Goal: Check status: Check status

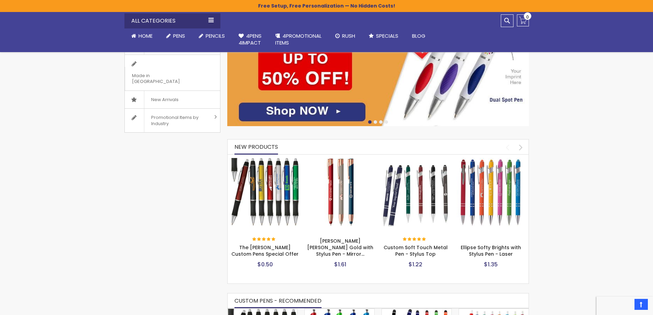
scroll to position [168, 0]
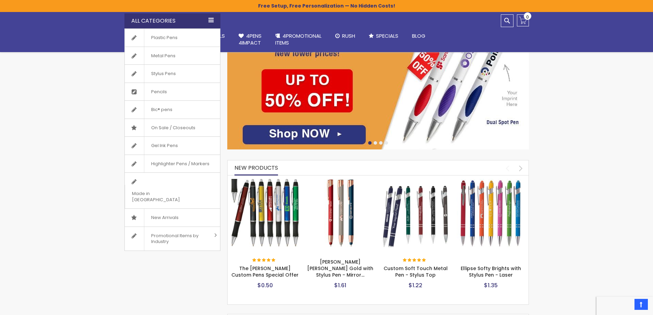
click at [172, 19] on div "All Categories" at bounding box center [172, 20] width 96 height 15
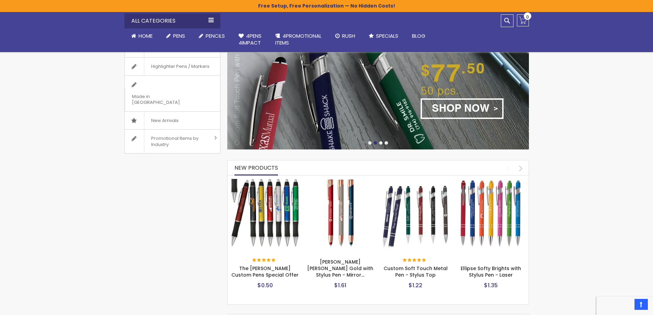
click at [144, 36] on span "Home" at bounding box center [145, 35] width 14 height 7
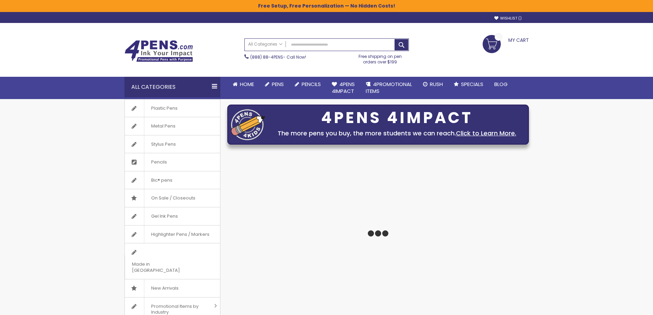
click at [520, 39] on span "My Cart" at bounding box center [518, 39] width 21 height 9
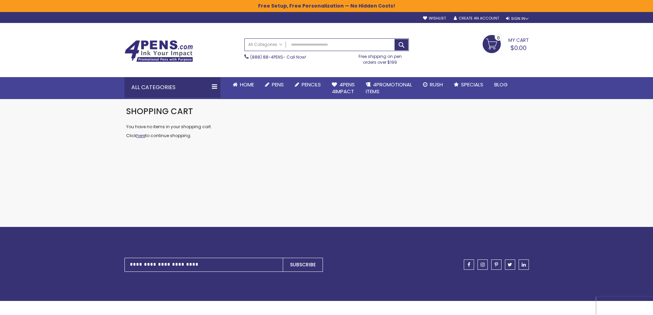
click at [141, 136] on link "here" at bounding box center [140, 136] width 9 height 6
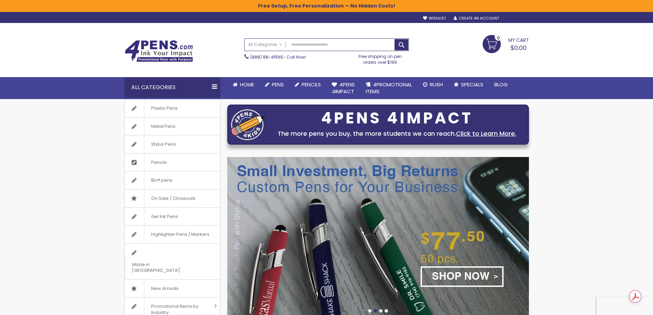
type input "**********"
click at [518, 18] on div "Sign In" at bounding box center [517, 18] width 23 height 5
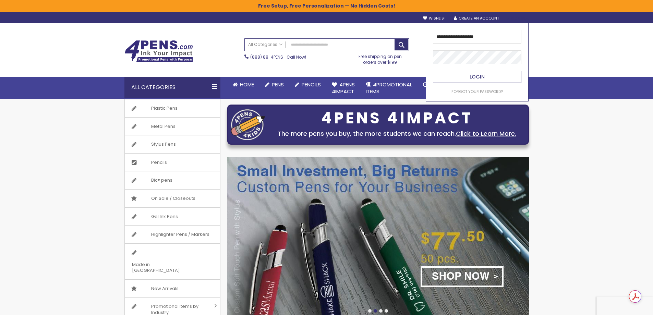
click at [480, 75] on span "Login" at bounding box center [476, 76] width 15 height 7
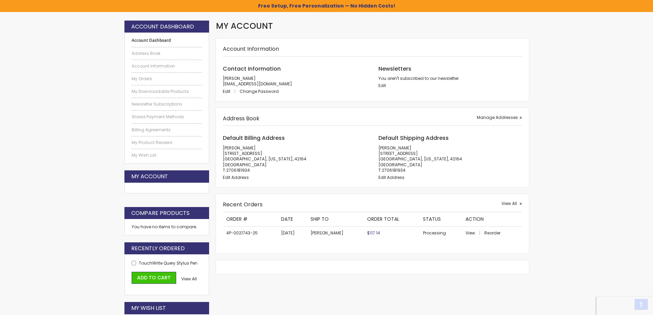
scroll to position [103, 0]
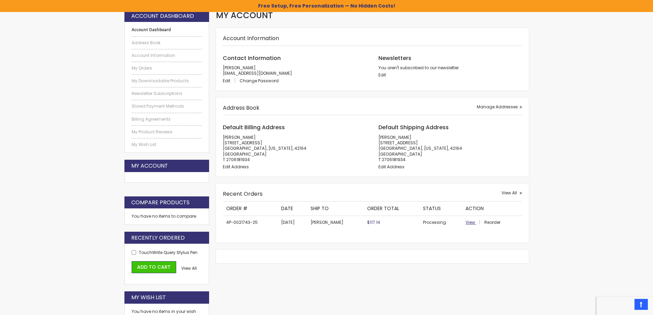
click at [466, 222] on span "View" at bounding box center [470, 222] width 10 height 6
